Goal: Task Accomplishment & Management: Understand process/instructions

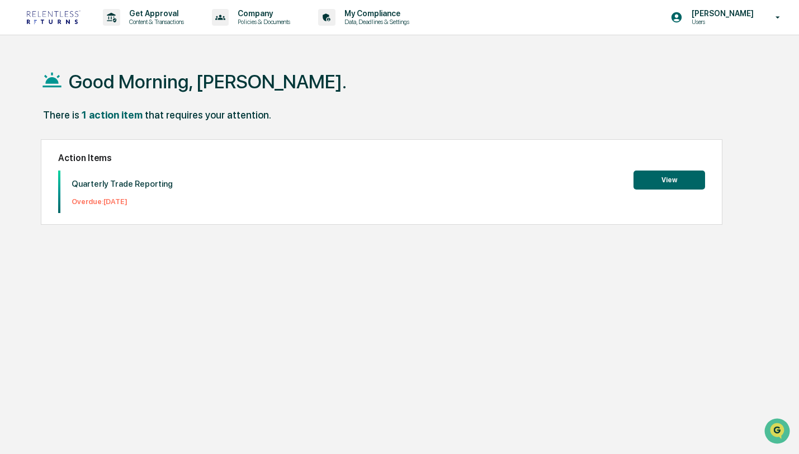
click at [651, 179] on button "View" at bounding box center [669, 179] width 72 height 19
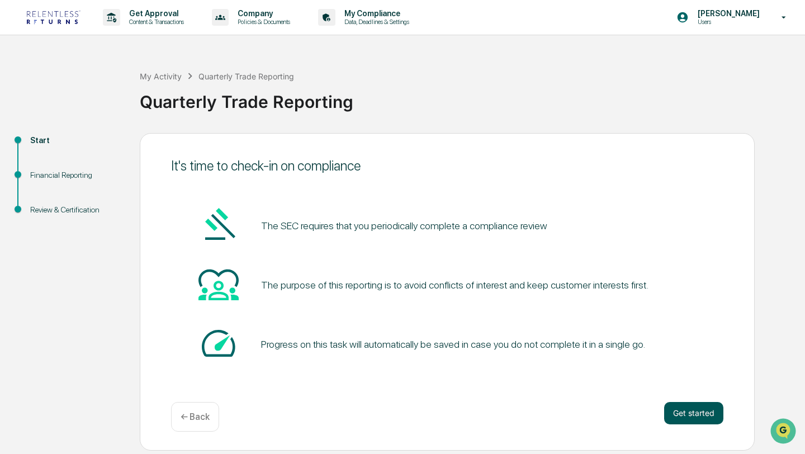
click at [689, 420] on button "Get started" at bounding box center [693, 413] width 59 height 22
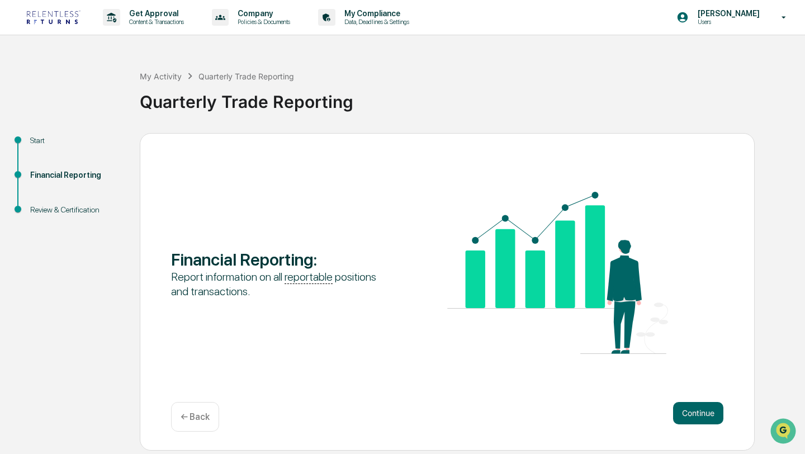
click at [689, 420] on button "Continue" at bounding box center [698, 413] width 50 height 22
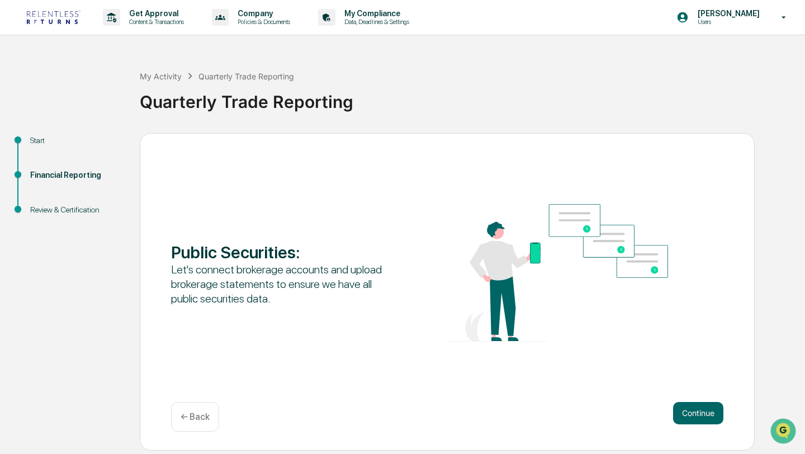
click at [689, 420] on button "Continue" at bounding box center [698, 413] width 50 height 22
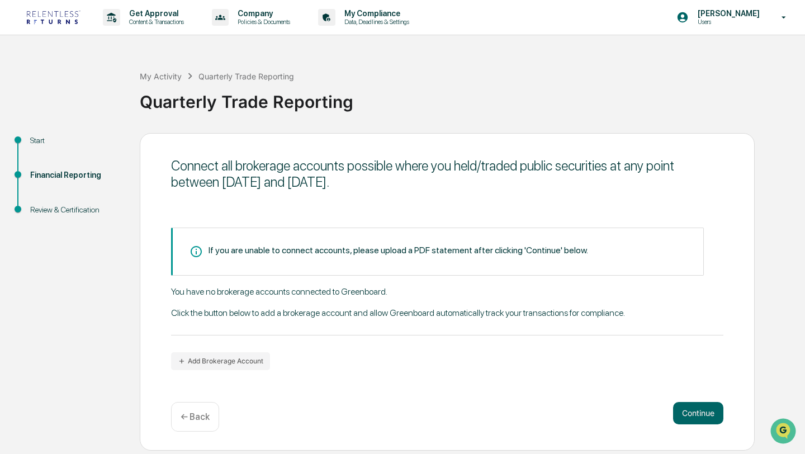
click at [689, 420] on button "Continue" at bounding box center [698, 413] width 50 height 22
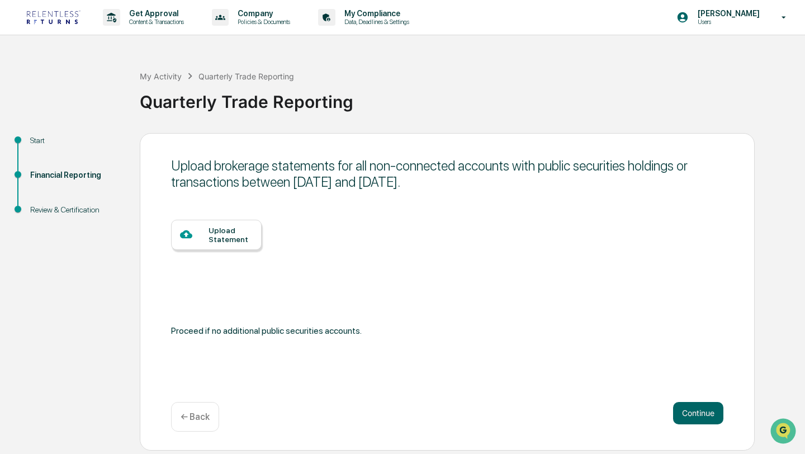
click at [689, 420] on button "Continue" at bounding box center [698, 413] width 50 height 22
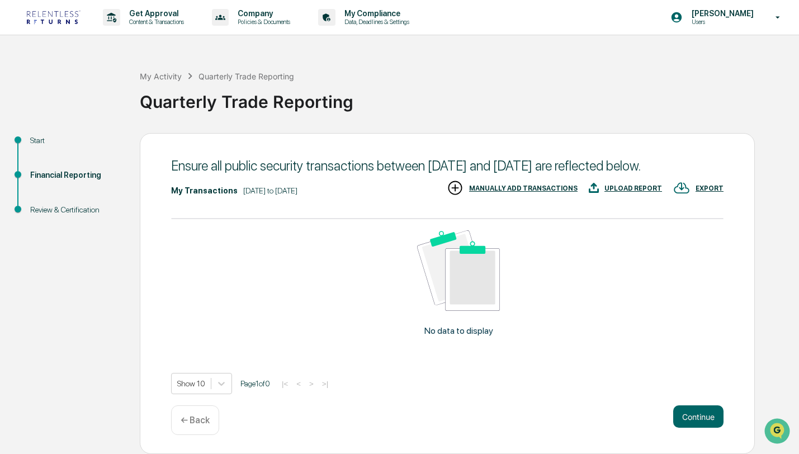
click at [193, 425] on p "← Back" at bounding box center [195, 420] width 29 height 11
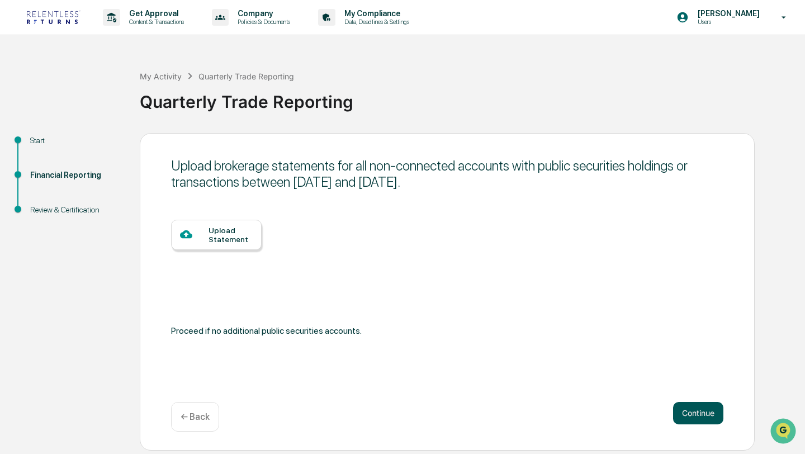
click at [692, 409] on button "Continue" at bounding box center [698, 413] width 50 height 22
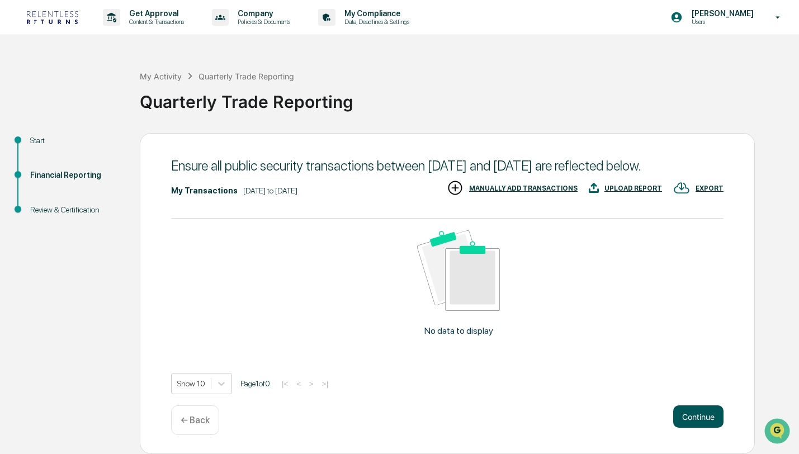
click at [694, 427] on button "Continue" at bounding box center [698, 416] width 50 height 22
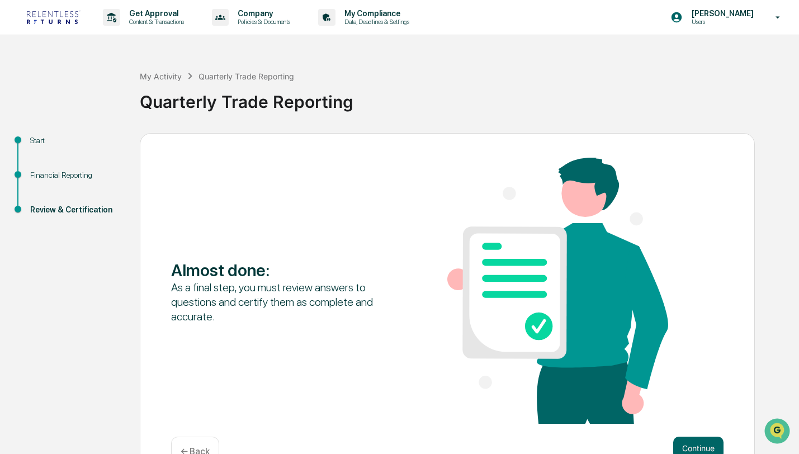
scroll to position [32, 0]
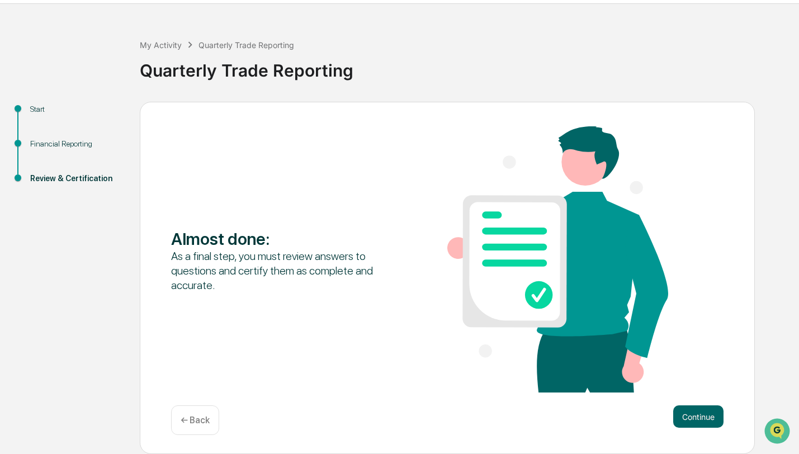
click at [193, 421] on p "← Back" at bounding box center [195, 420] width 29 height 11
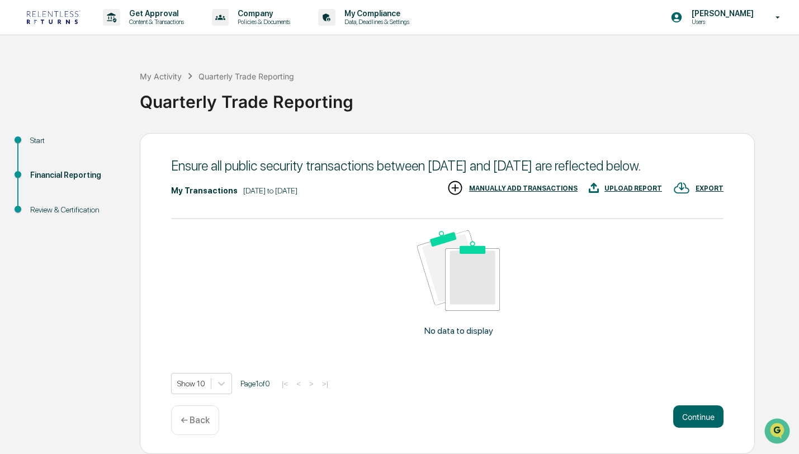
click at [195, 425] on p "← Back" at bounding box center [195, 420] width 29 height 11
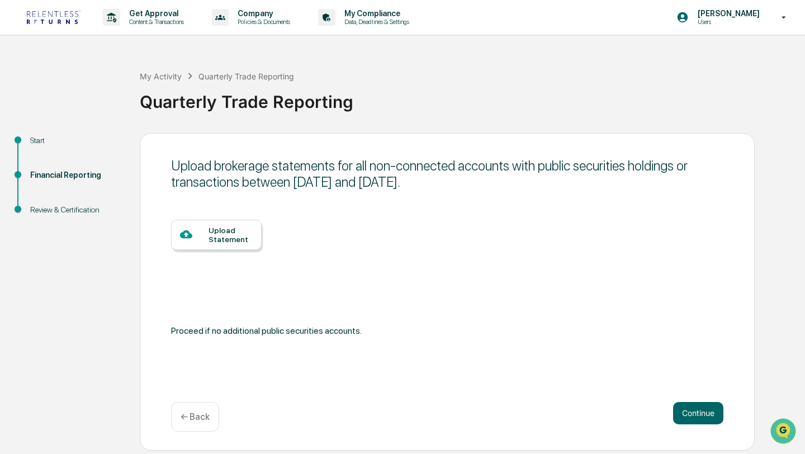
click at [195, 414] on p "← Back" at bounding box center [195, 416] width 29 height 11
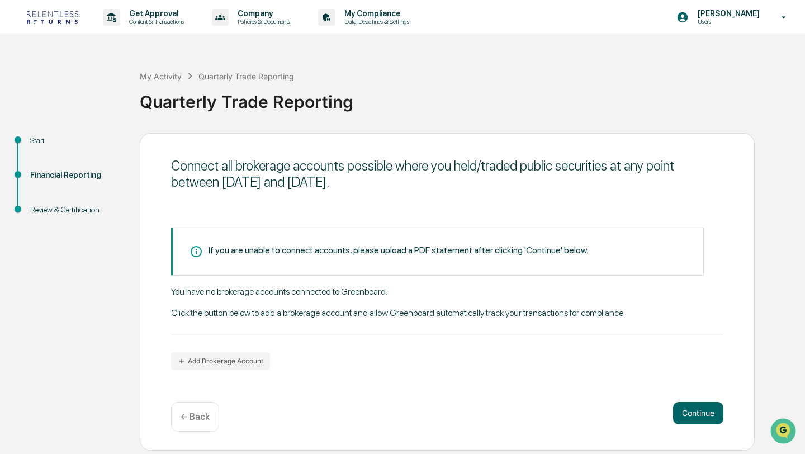
click at [197, 422] on div "← Back" at bounding box center [195, 417] width 48 height 30
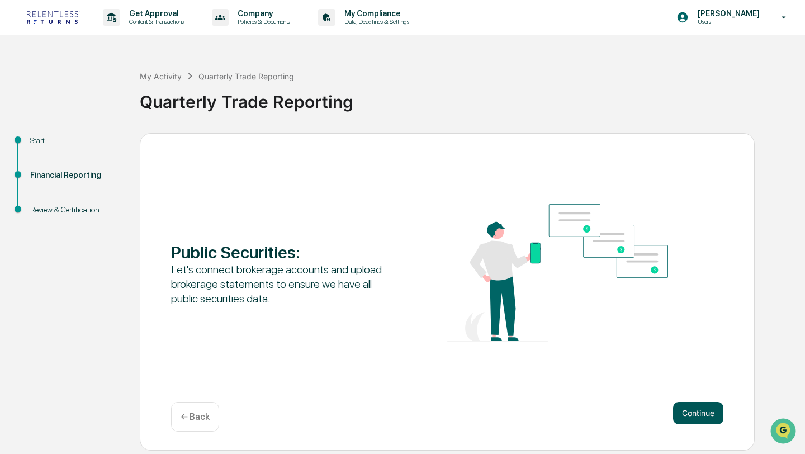
click at [701, 415] on button "Continue" at bounding box center [698, 413] width 50 height 22
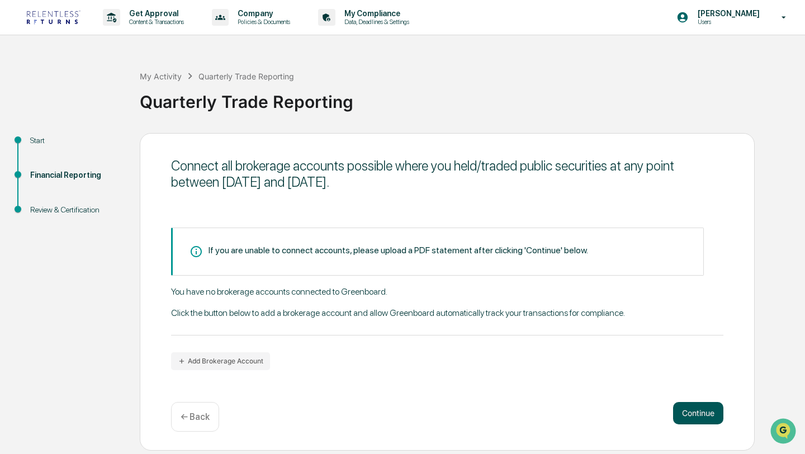
click at [701, 415] on button "Continue" at bounding box center [698, 413] width 50 height 22
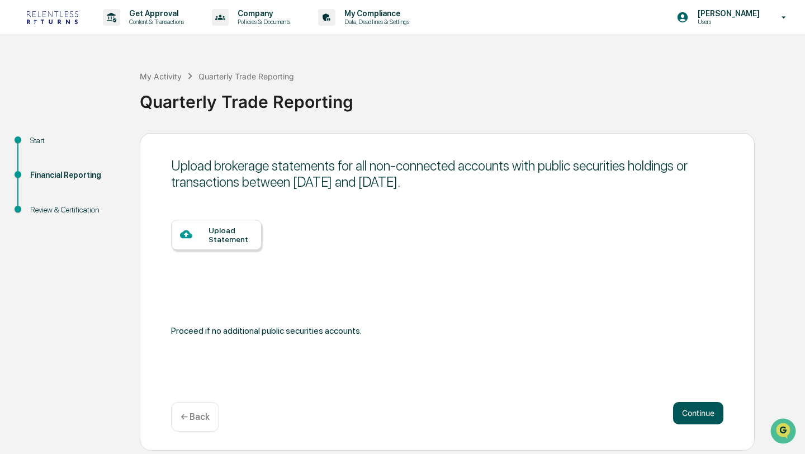
click at [701, 415] on button "Continue" at bounding box center [698, 413] width 50 height 22
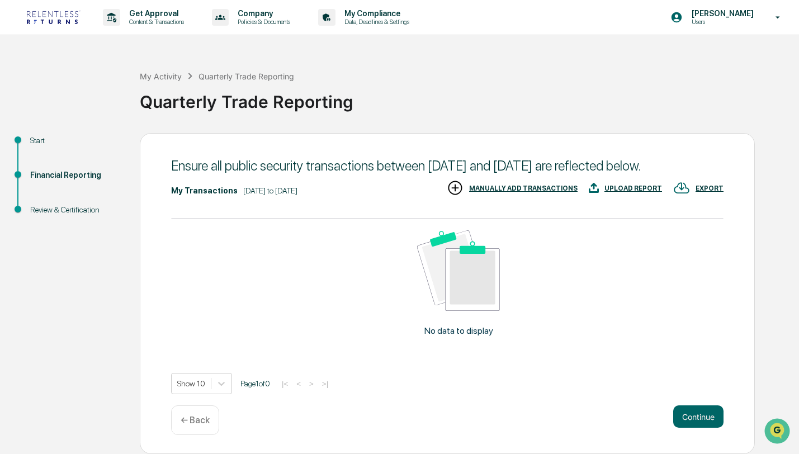
click at [701, 415] on div "Ensure all public security transactions between [DATE] and [DATE] are reflected…" at bounding box center [447, 293] width 615 height 321
click at [698, 428] on button "Continue" at bounding box center [698, 416] width 50 height 22
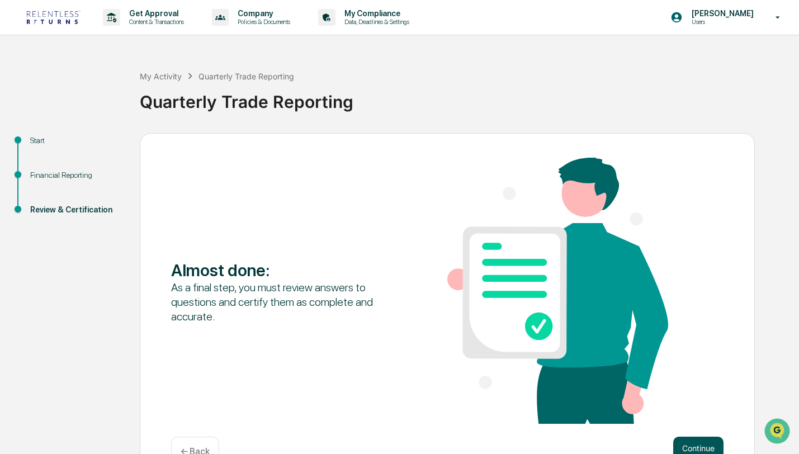
scroll to position [32, 0]
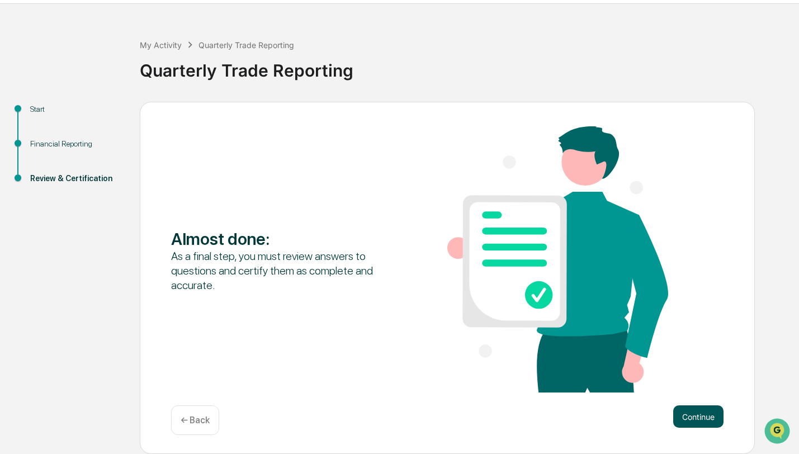
click at [687, 419] on button "Continue" at bounding box center [698, 416] width 50 height 22
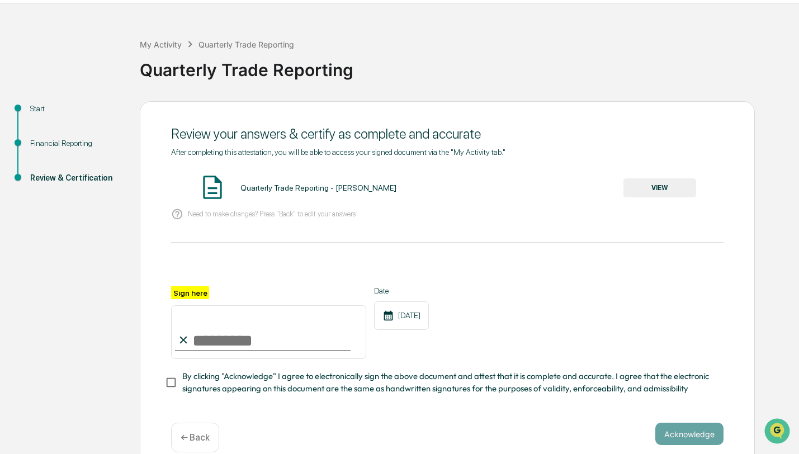
scroll to position [49, 0]
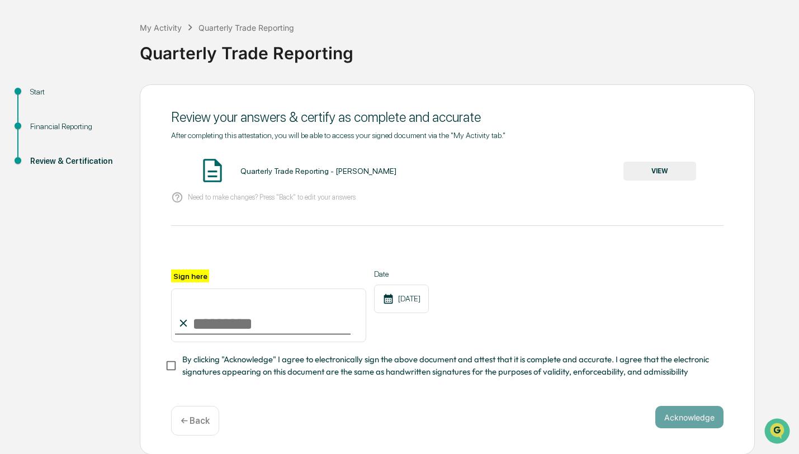
click at [228, 317] on input "Sign here" at bounding box center [268, 315] width 195 height 54
type input "**********"
click at [672, 425] on button "Acknowledge" at bounding box center [689, 417] width 68 height 22
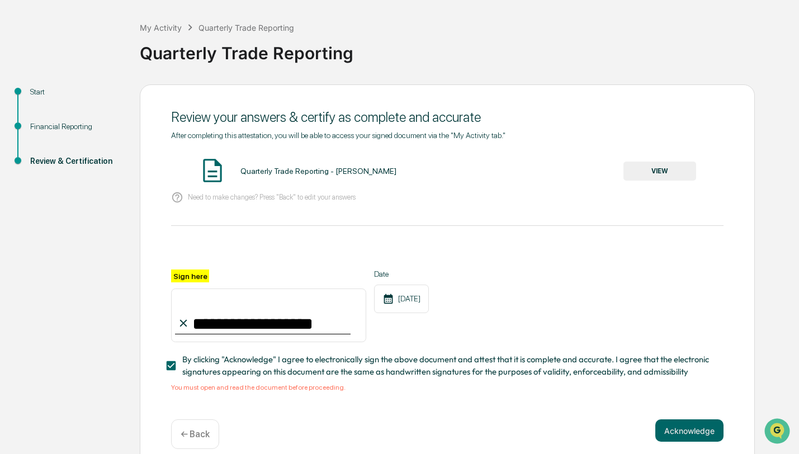
click at [663, 164] on button "VIEW" at bounding box center [659, 171] width 73 height 19
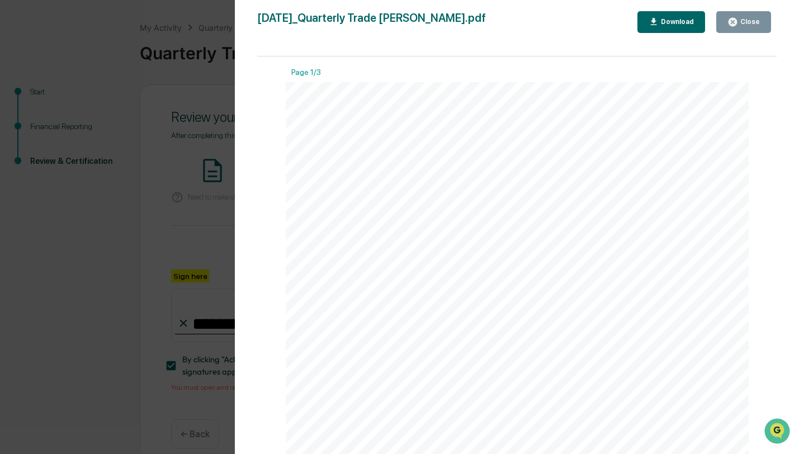
click at [183, 226] on div "Version History [DATE] 03:28 PM [PERSON_NAME] [DATE]_Quarterly Trade [PERSON_NA…" at bounding box center [399, 227] width 799 height 454
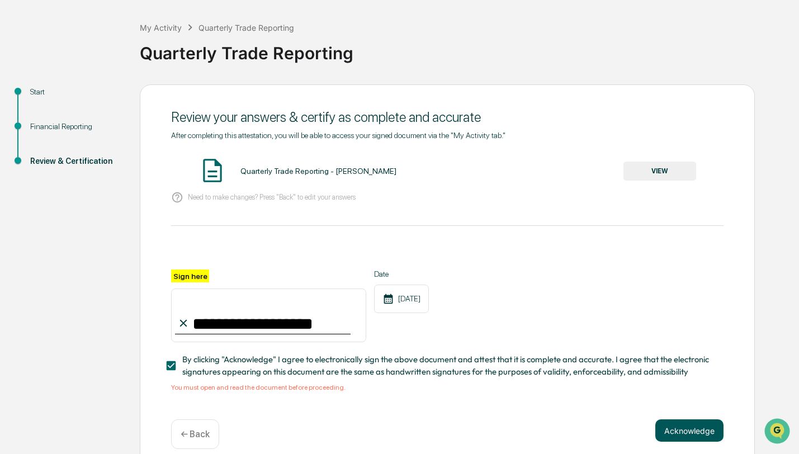
click at [691, 427] on button "Acknowledge" at bounding box center [689, 430] width 68 height 22
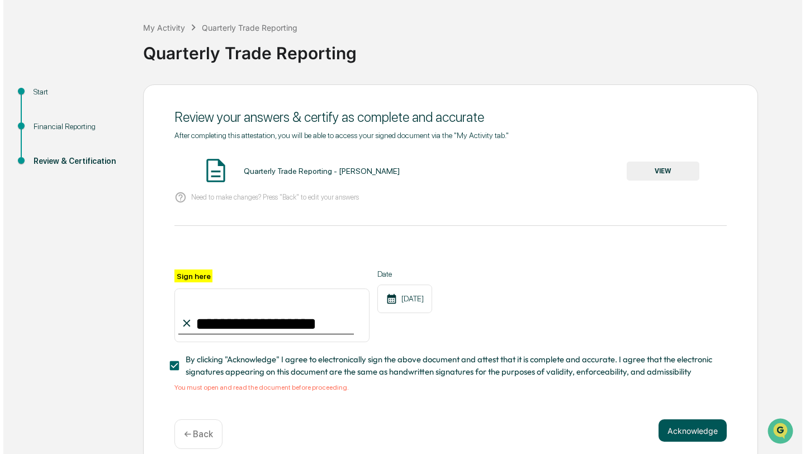
scroll to position [0, 0]
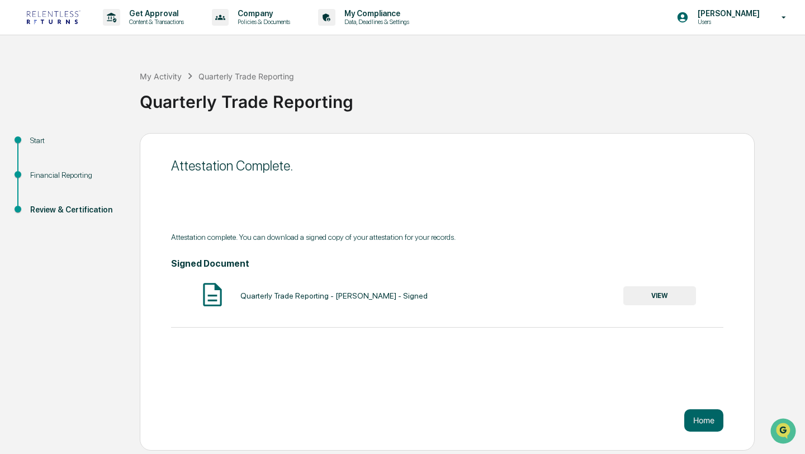
click at [662, 293] on button "VIEW" at bounding box center [659, 295] width 73 height 19
